Goal: Task Accomplishment & Management: Manage account settings

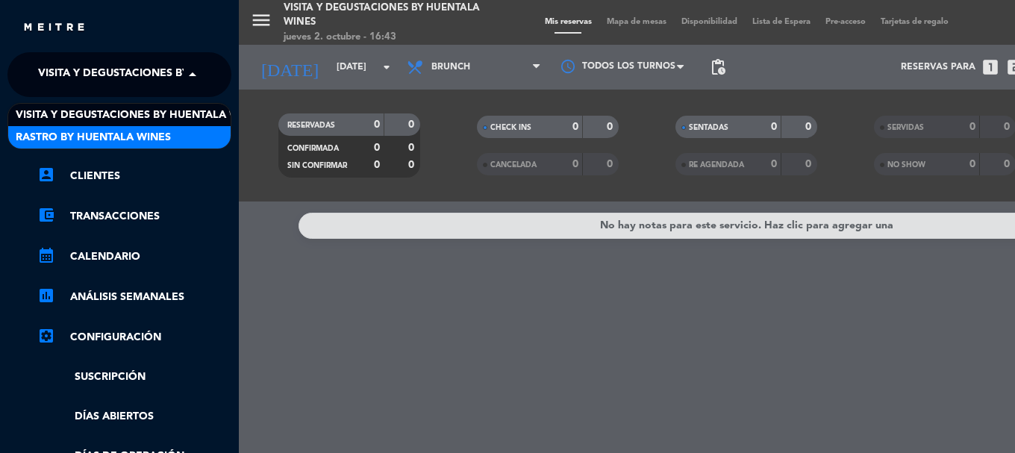
click at [178, 127] on div "Rastro by Huentala Wines" at bounding box center [119, 137] width 222 height 22
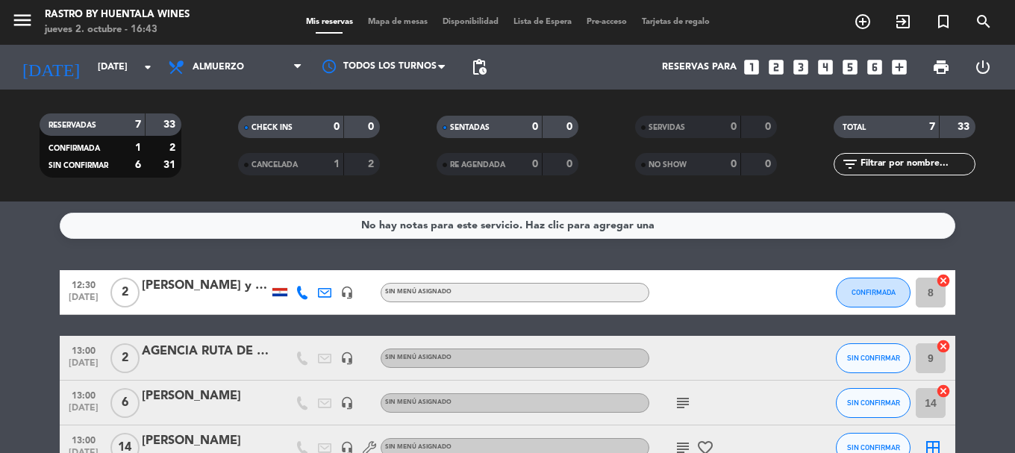
click at [246, 282] on div "[PERSON_NAME] y [PERSON_NAME]" at bounding box center [205, 285] width 127 height 19
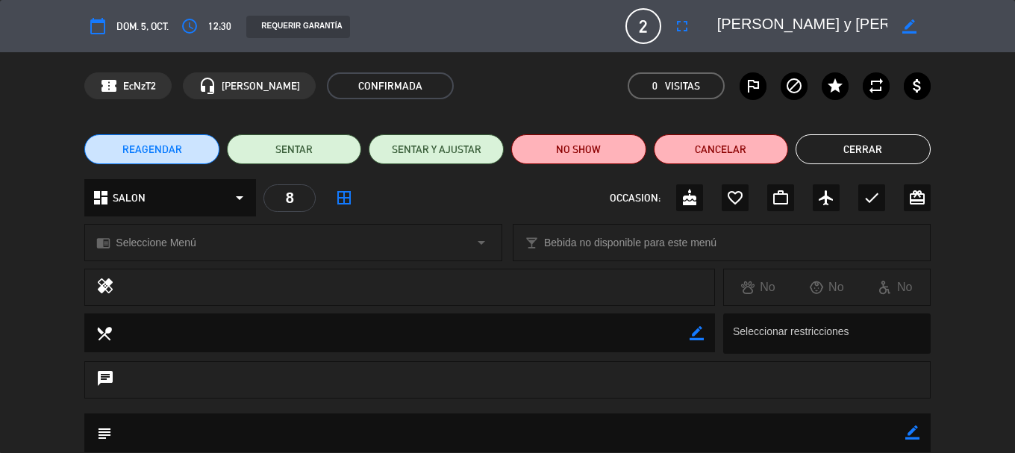
drag, startPoint x: 833, startPoint y: 116, endPoint x: 827, endPoint y: 128, distance: 13.1
click at [832, 116] on div "confirmation_number EcNzT2 headset_mic [PERSON_NAME] CONFIRMADA 0 Visitas outli…" at bounding box center [507, 85] width 1015 height 67
click at [825, 132] on div "REAGENDAR SENTAR SENTAR Y AJUSTAR NO SHOW Cancelar Cerrar" at bounding box center [507, 149] width 1015 height 60
click at [825, 134] on button "Cerrar" at bounding box center [863, 149] width 135 height 30
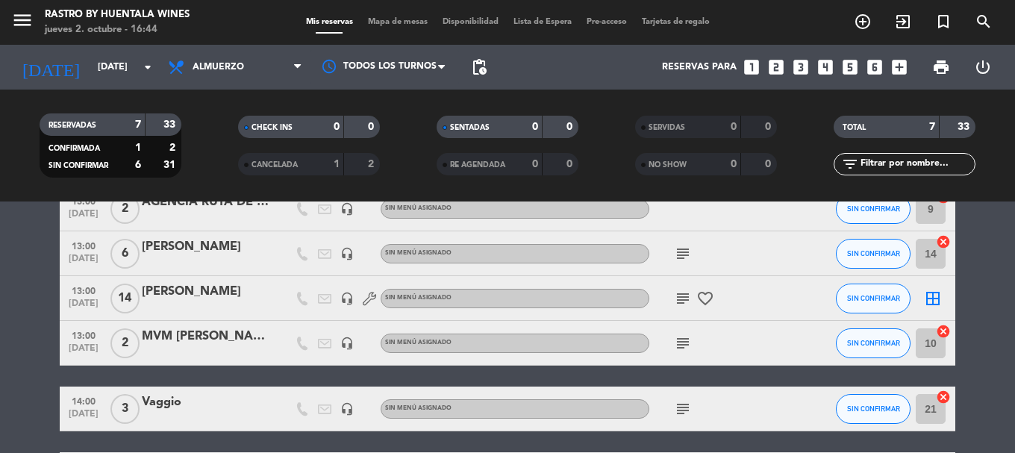
scroll to position [268, 0]
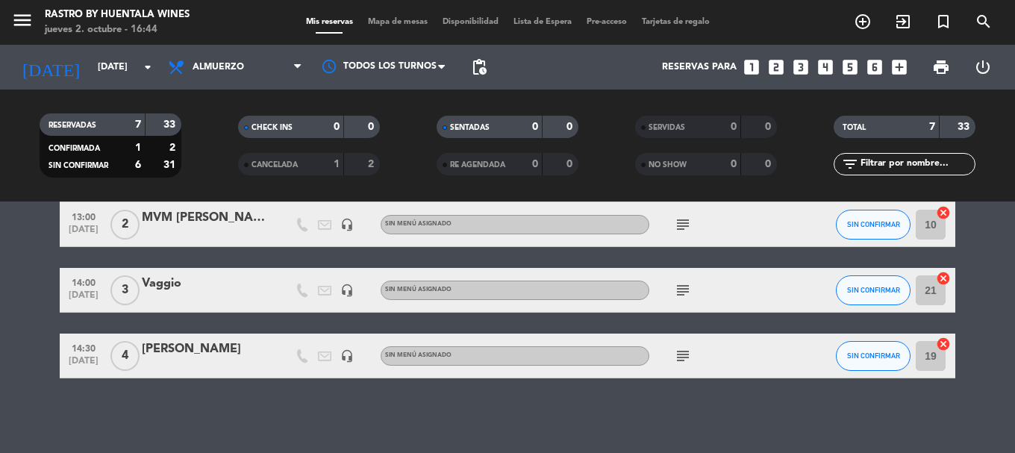
click at [188, 290] on div "Vaggio" at bounding box center [205, 283] width 127 height 19
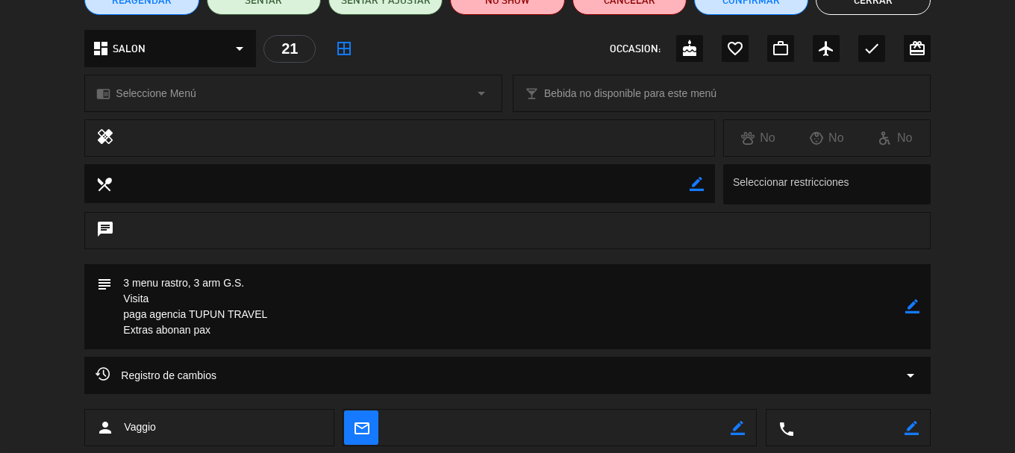
scroll to position [0, 0]
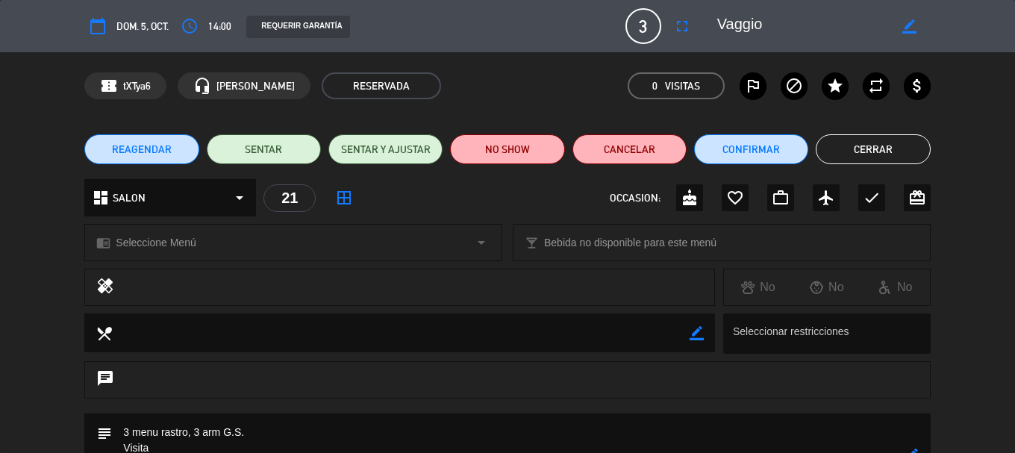
click at [901, 137] on button "Cerrar" at bounding box center [873, 149] width 114 height 30
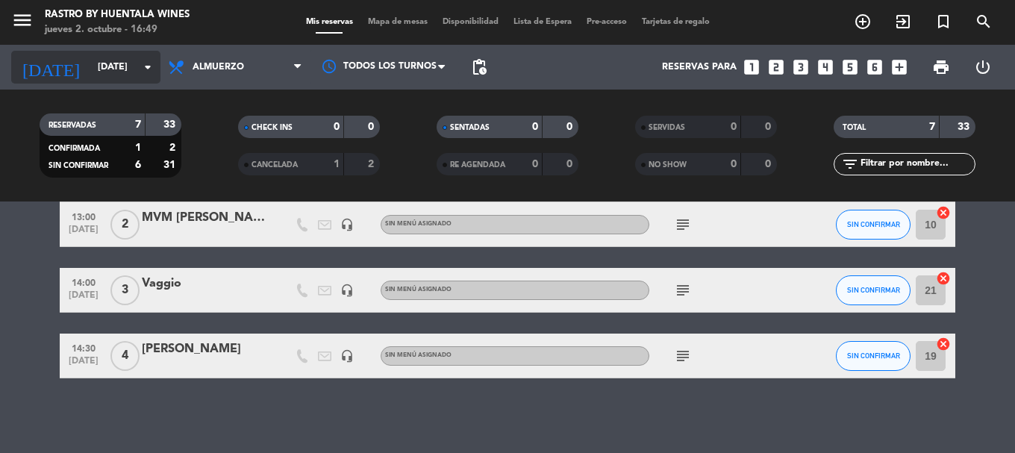
click at [90, 72] on input "[DATE]" at bounding box center [153, 67] width 126 height 25
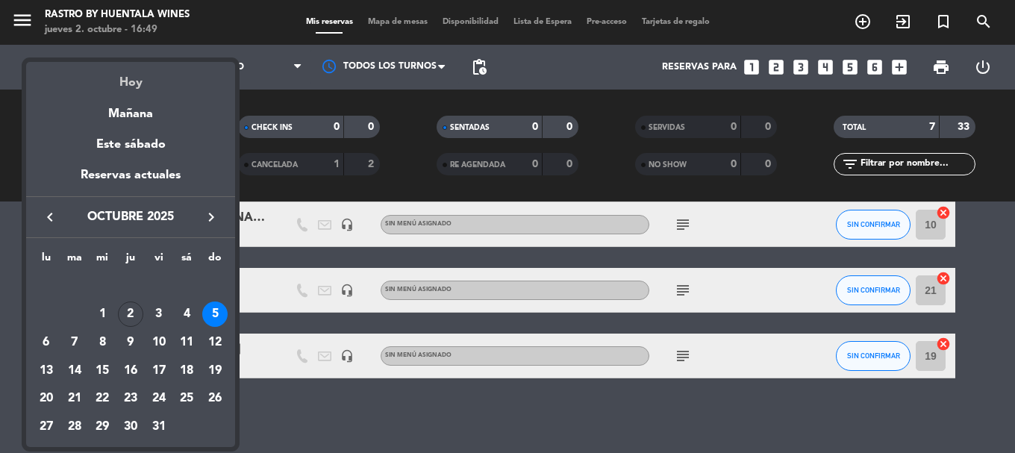
click at [144, 79] on div "Hoy" at bounding box center [130, 77] width 209 height 31
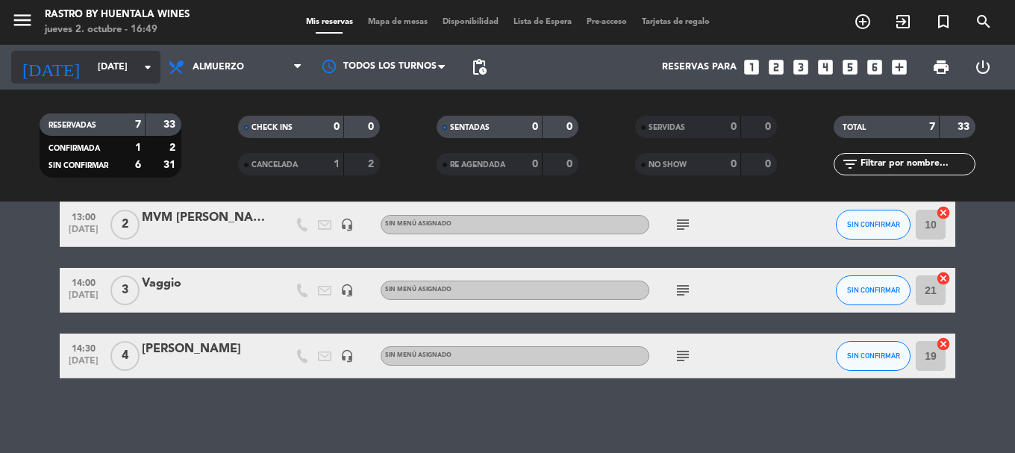
type input "[DEMOGRAPHIC_DATA][DATE]"
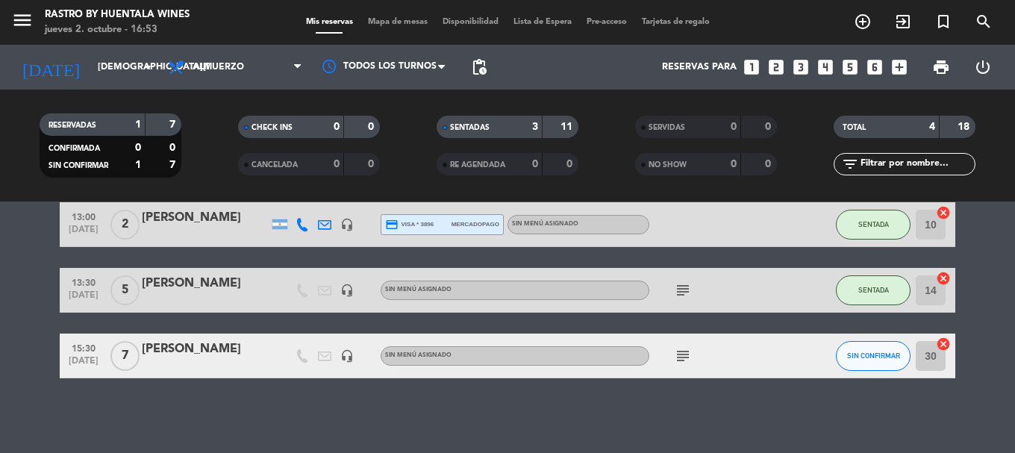
click at [688, 355] on icon "subject" at bounding box center [683, 356] width 18 height 18
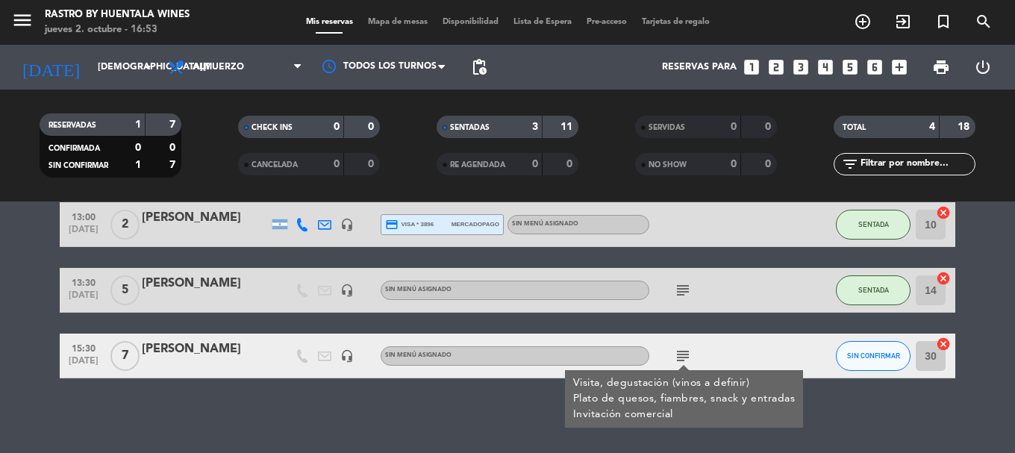
click at [688, 355] on icon "subject" at bounding box center [683, 356] width 18 height 18
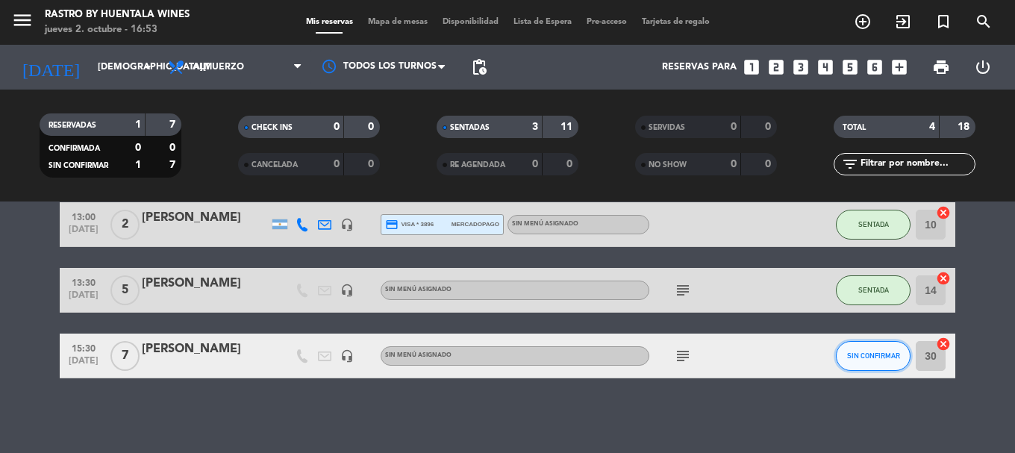
click at [894, 352] on span "SIN CONFIRMAR" at bounding box center [873, 356] width 53 height 8
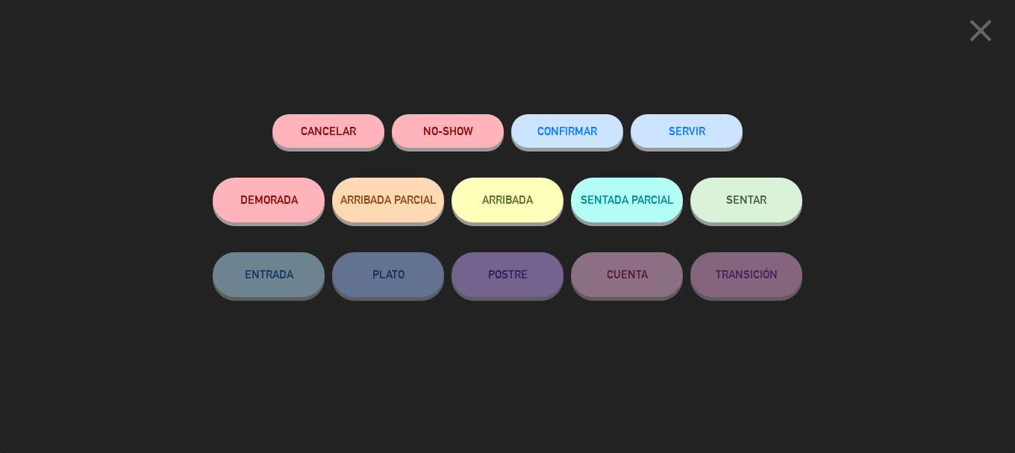
click at [516, 203] on button "ARRIBADA" at bounding box center [508, 200] width 112 height 45
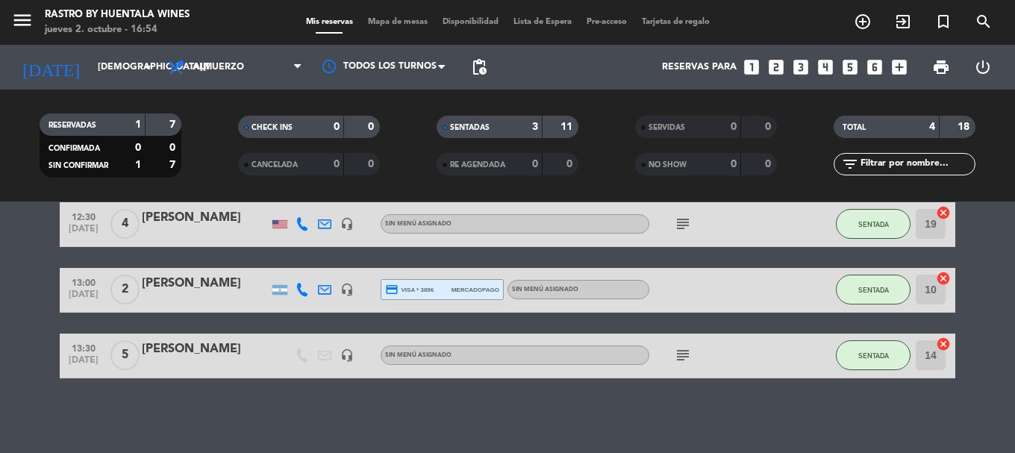
scroll to position [0, 0]
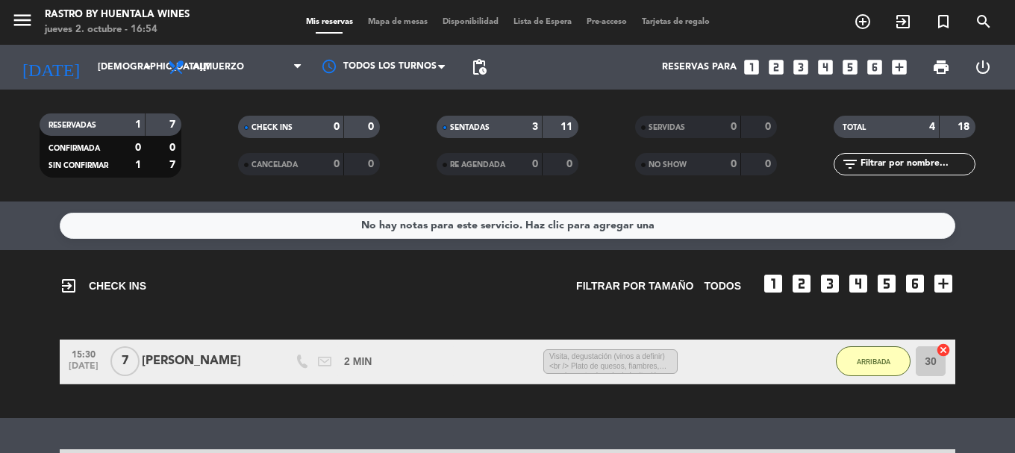
click at [580, 358] on span "Visita, degustación (vinos a definir)<br /> Plato de quesos, fiambres, snack y …" at bounding box center [611, 361] width 134 height 25
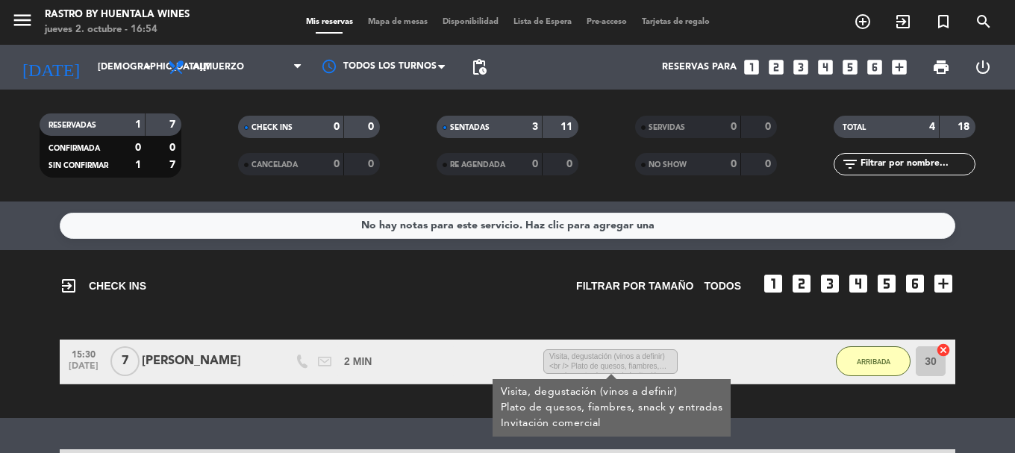
click at [580, 358] on span "Visita, degustación (vinos a definir)<br /> Plato de quesos, fiambres, snack y …" at bounding box center [611, 361] width 134 height 25
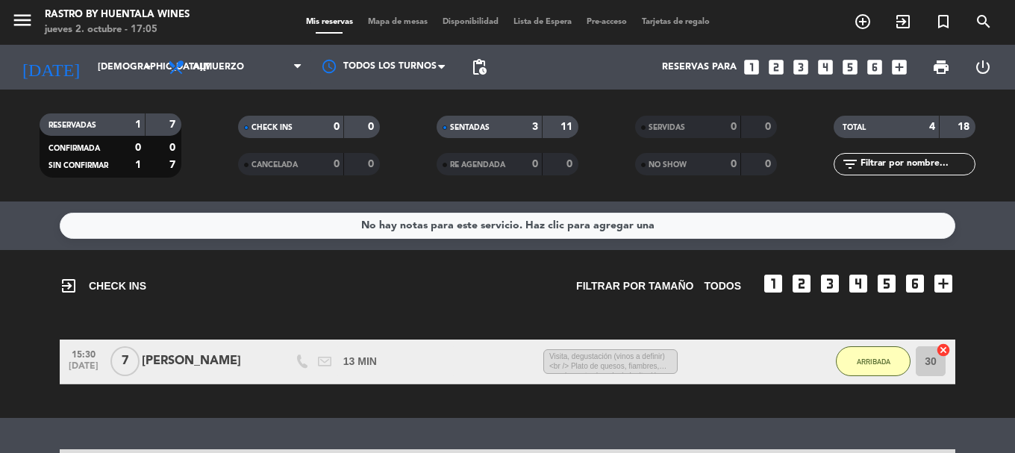
click at [580, 358] on span "Visita, degustación (vinos a definir)<br /> Plato de quesos, fiambres, snack y …" at bounding box center [611, 361] width 134 height 25
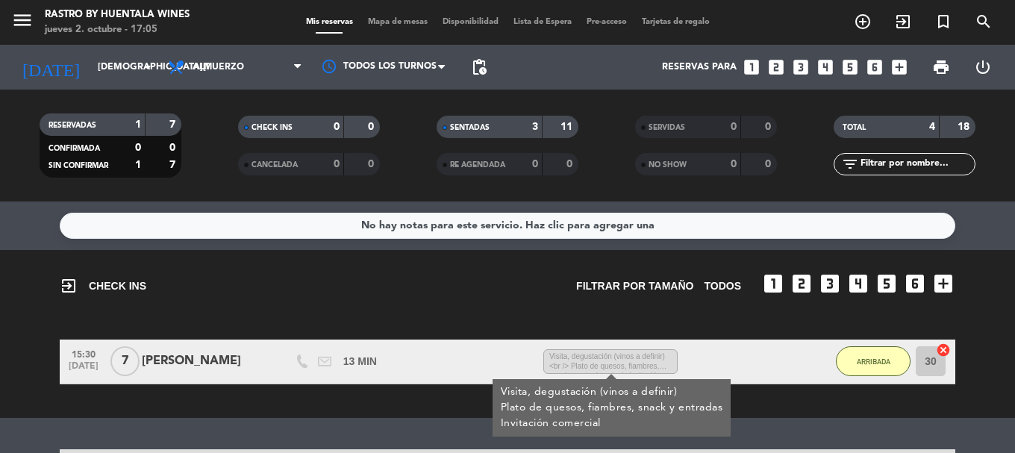
click at [613, 348] on div "15:30 [DATE] 7 [PERSON_NAME] 13 MIN / 8:44 H sms Visita, degustación (vinos a d…" at bounding box center [508, 362] width 896 height 45
